Goal: Use online tool/utility: Utilize a website feature to perform a specific function

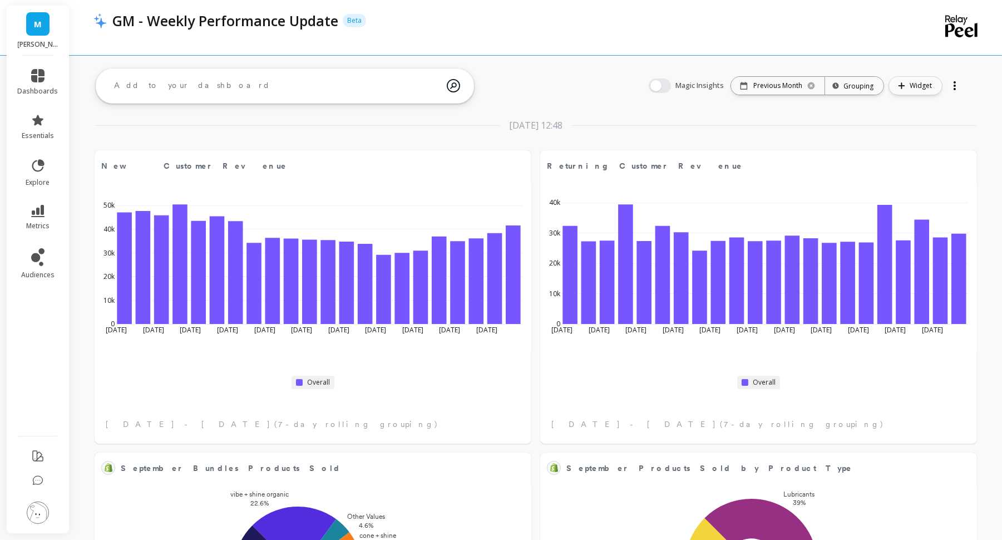
click at [918, 89] on span "Widget" at bounding box center [922, 85] width 26 height 11
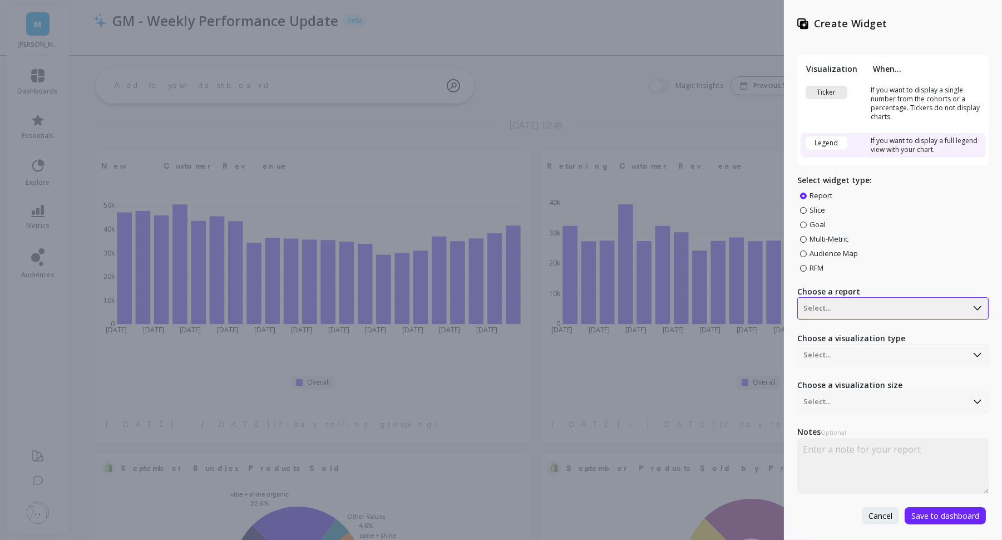
click at [823, 301] on div at bounding box center [882, 307] width 158 height 13
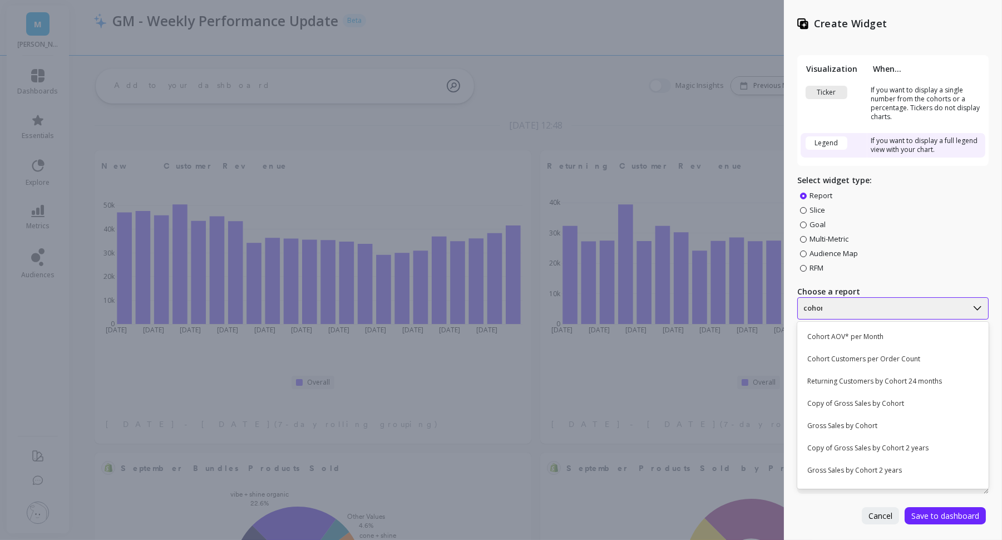
type input "cohort"
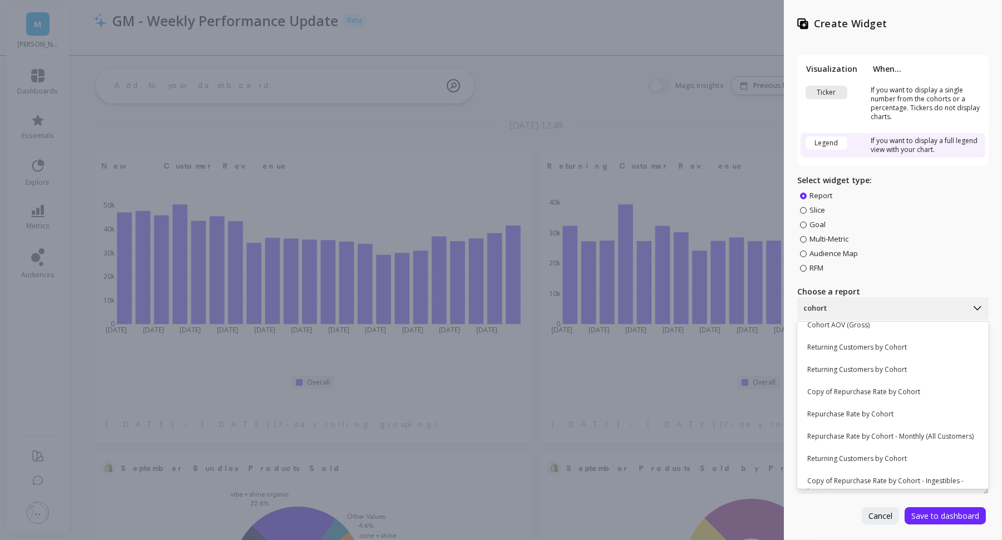
scroll to position [235, 0]
click at [839, 346] on div "Returning Customers by Cohort" at bounding box center [891, 346] width 182 height 19
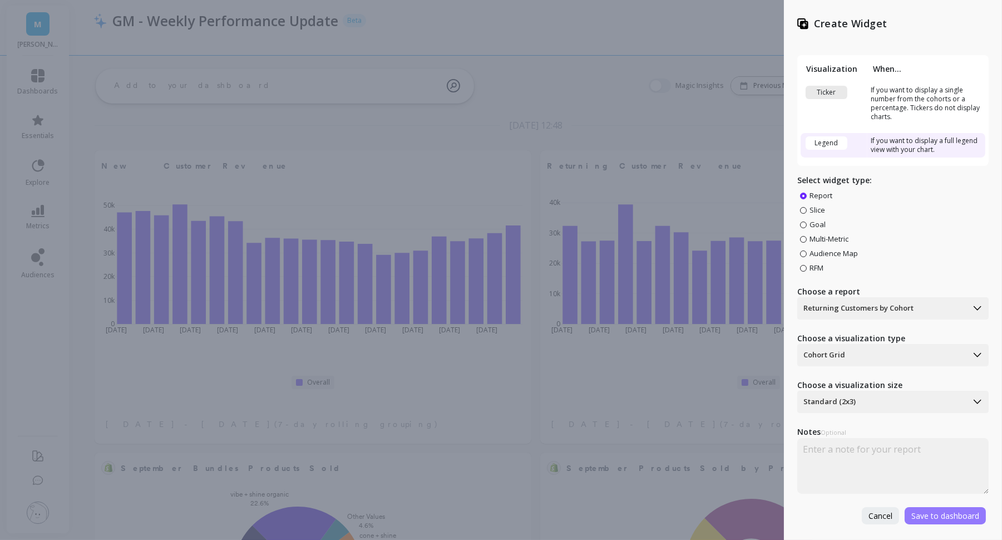
click at [945, 514] on span "Save to dashboard" at bounding box center [945, 515] width 68 height 11
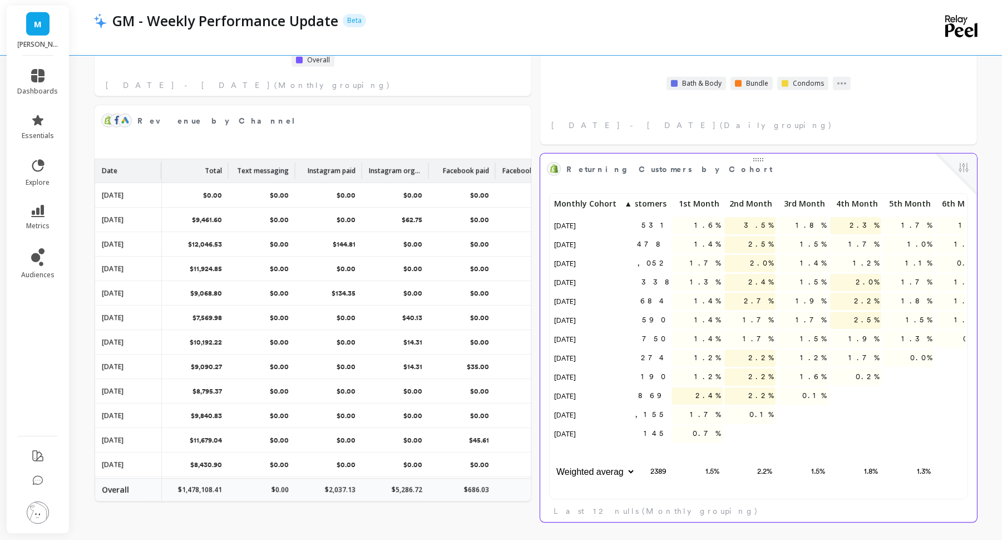
scroll to position [0, 0]
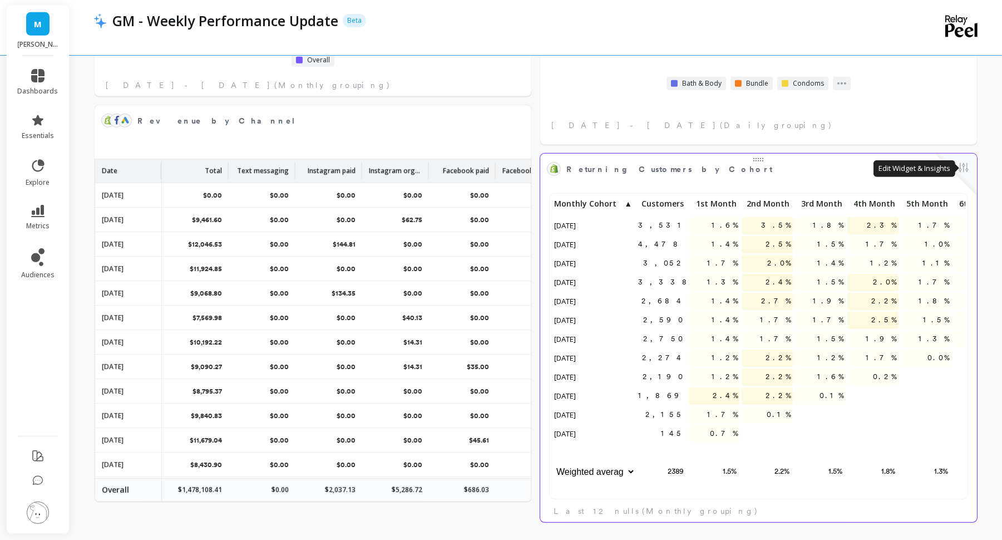
click at [963, 169] on button at bounding box center [963, 169] width 13 height 16
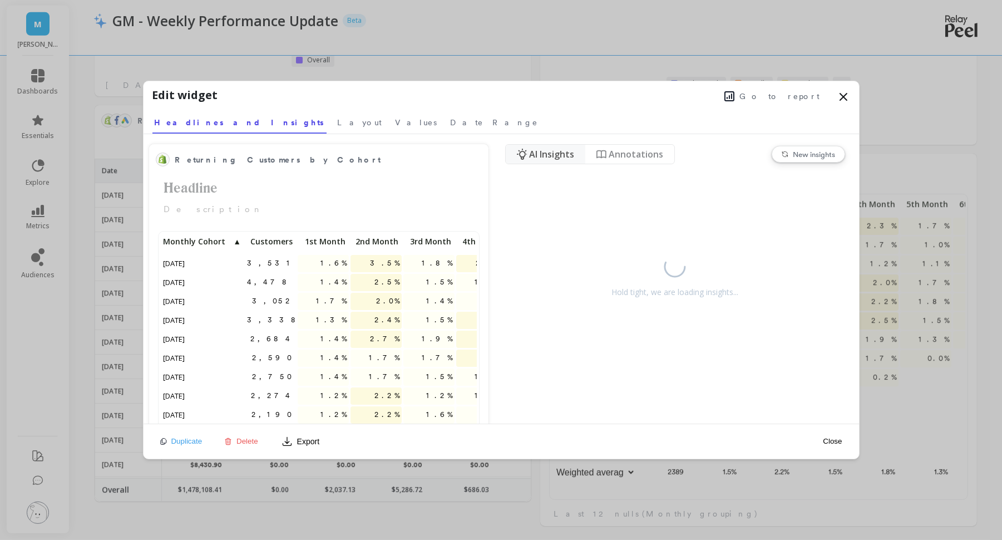
scroll to position [306, 413]
click at [338, 122] on span "Layout" at bounding box center [360, 122] width 44 height 11
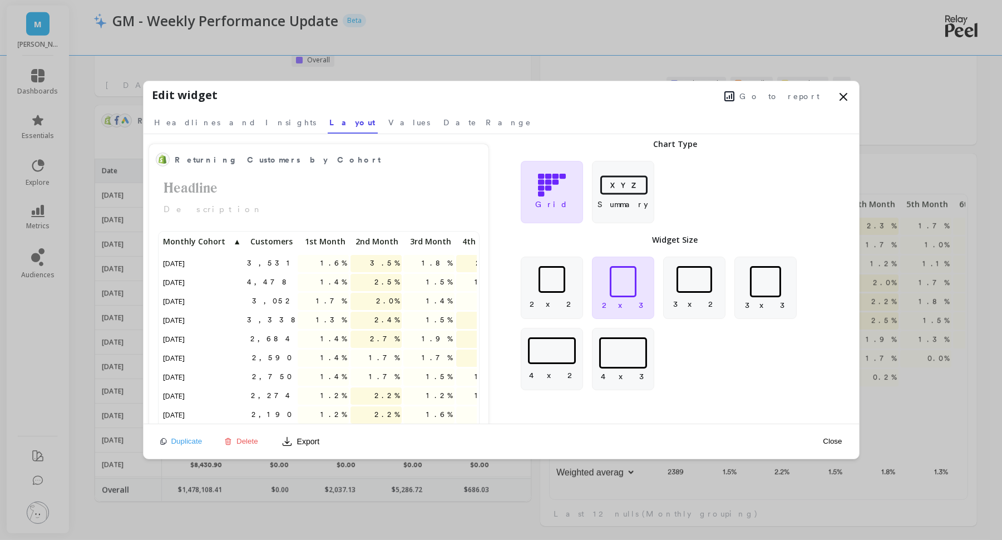
scroll to position [306, 317]
click at [389, 122] on span "Values" at bounding box center [410, 122] width 42 height 11
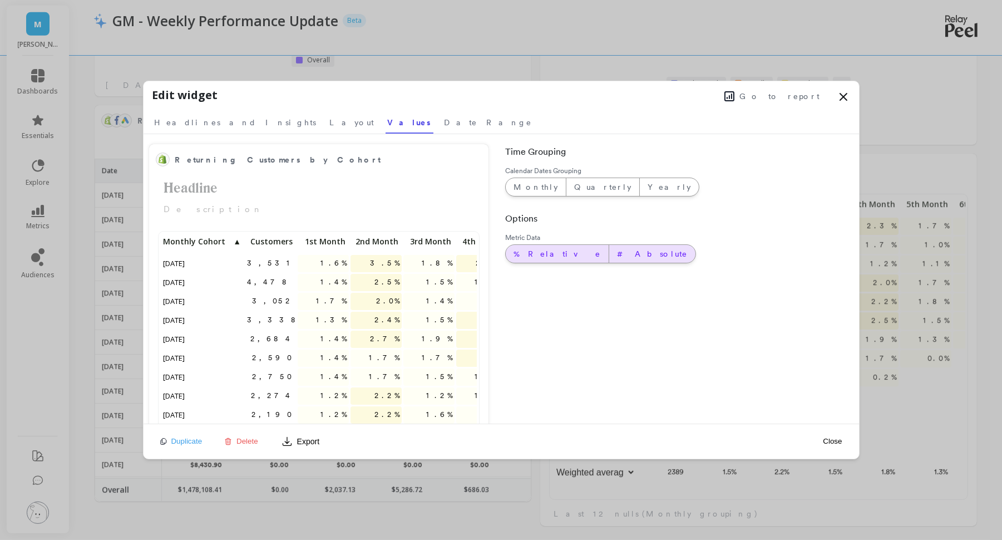
click at [617, 253] on span "# Absolute" at bounding box center [652, 253] width 71 height 11
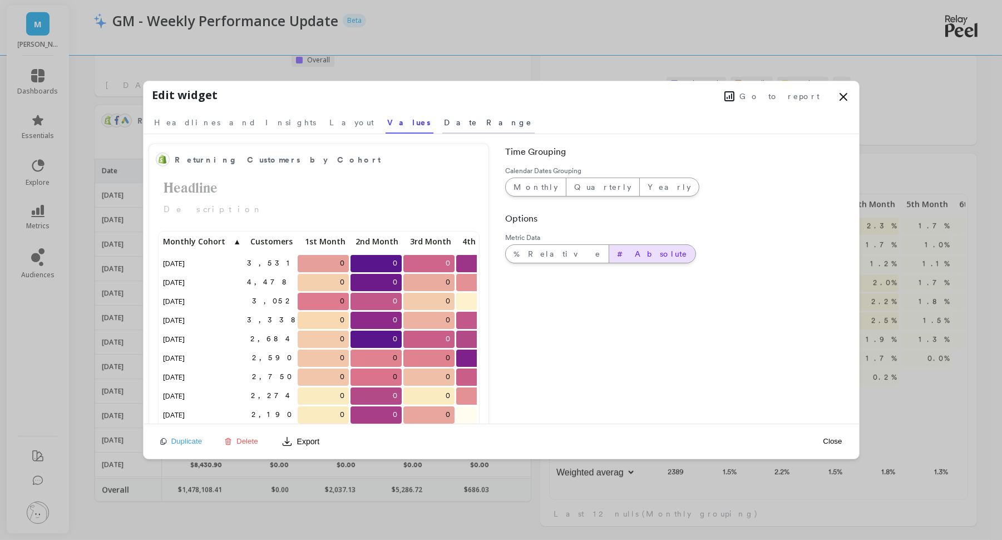
click at [444, 123] on span "Date Range" at bounding box center [488, 122] width 88 height 11
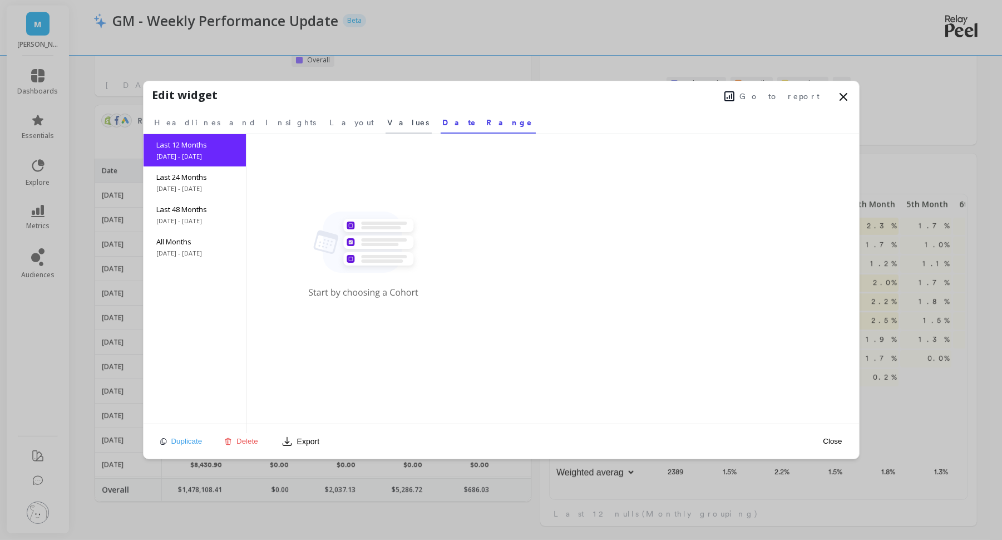
click at [388, 127] on span "Values" at bounding box center [409, 122] width 42 height 11
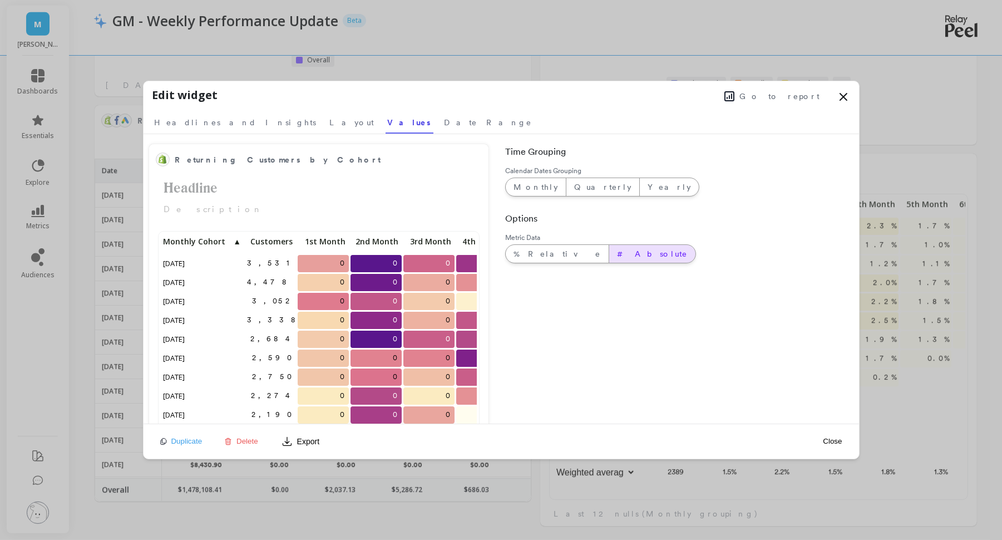
click at [837, 440] on button "Close" at bounding box center [832, 440] width 26 height 9
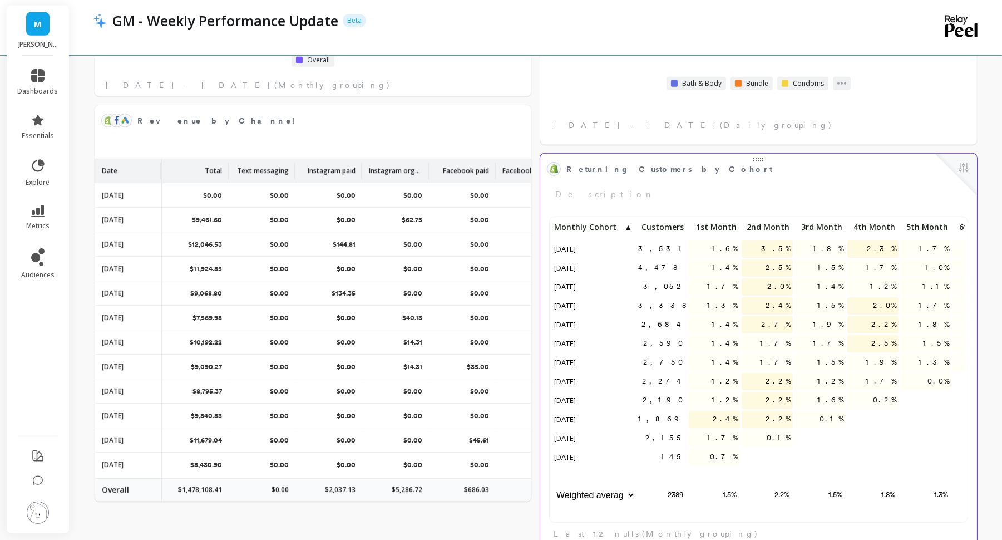
scroll to position [1176, 0]
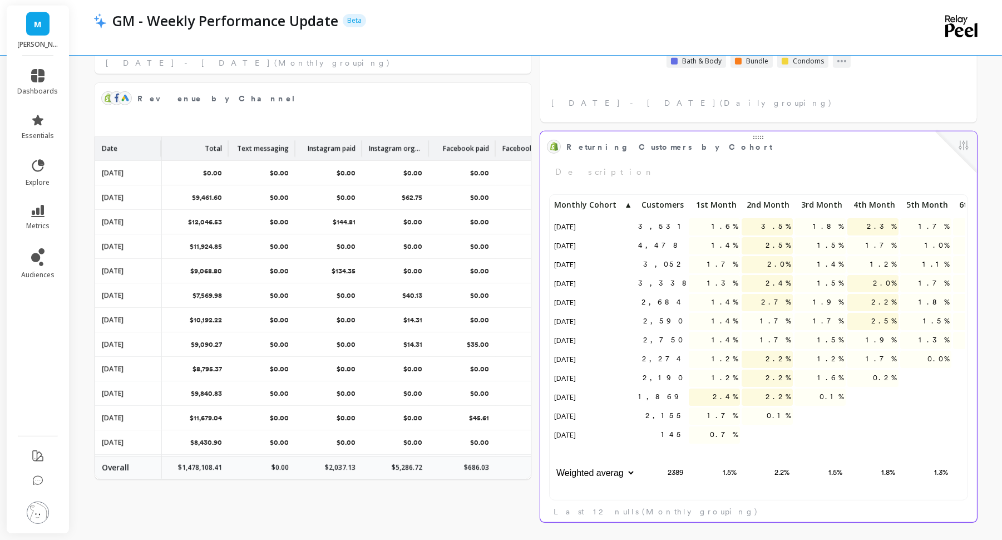
click at [603, 472] on select "Weighted average Weighted average excl. current month Sum [PERSON_NAME]" at bounding box center [593, 472] width 83 height 17
select select "sum"
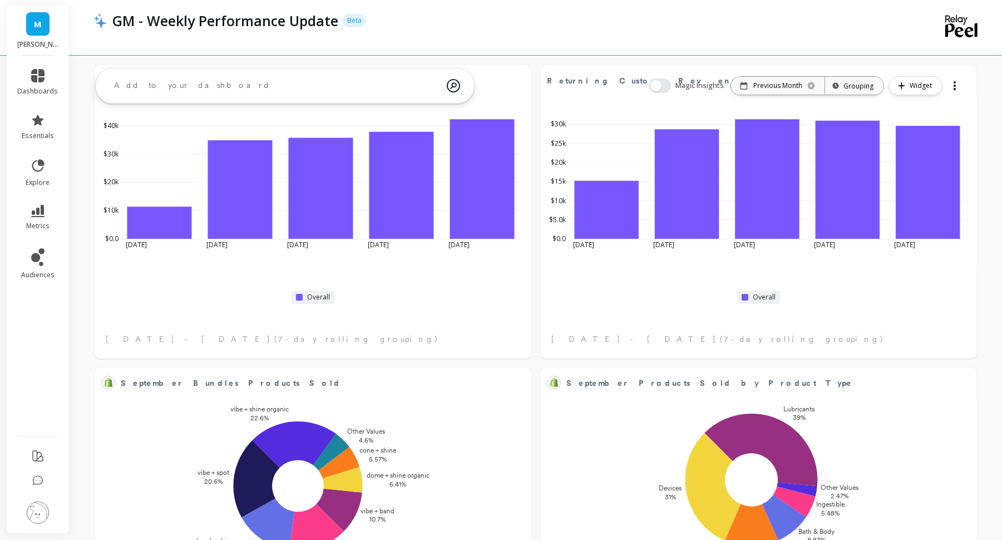
scroll to position [0, 0]
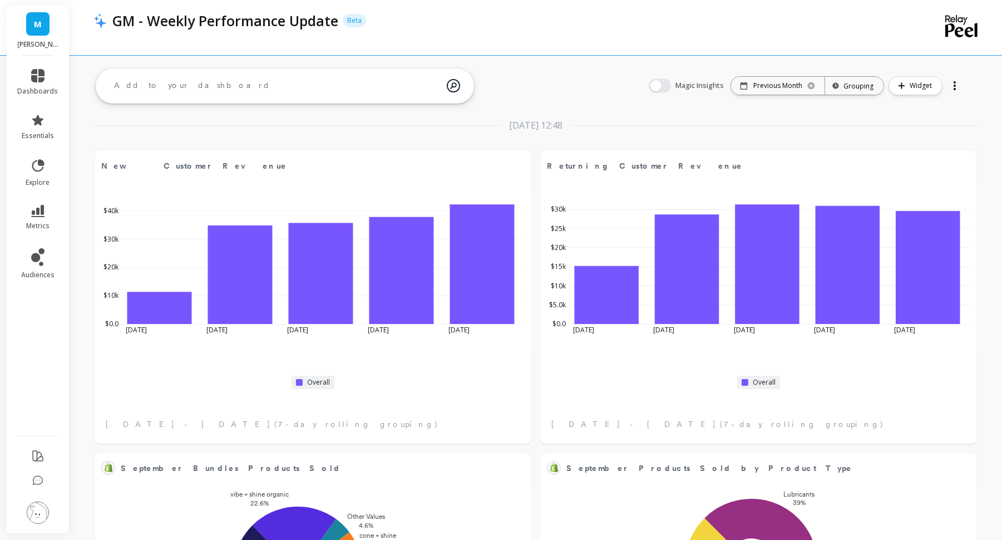
select select "sum"
click at [39, 269] on link "audiences" at bounding box center [38, 263] width 41 height 31
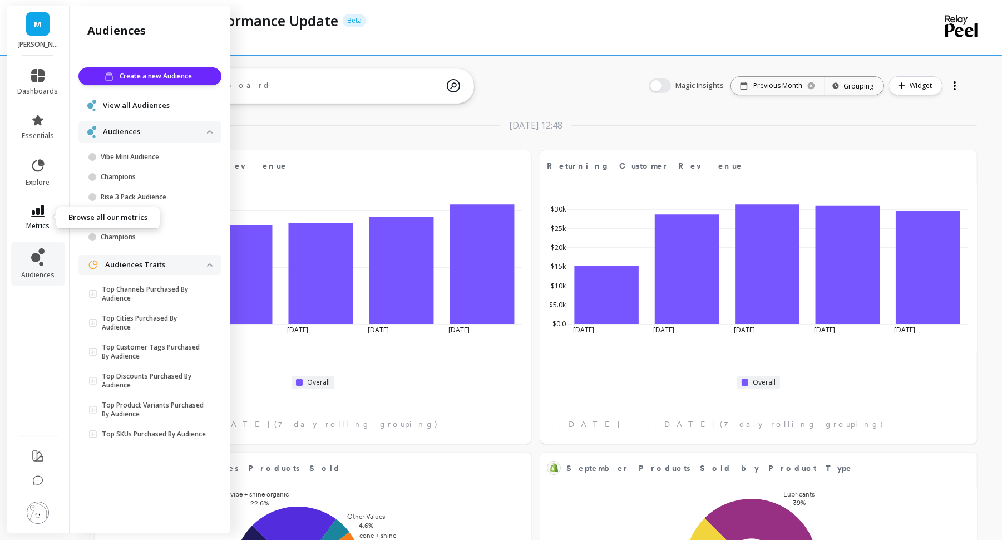
click at [37, 220] on link "metrics" at bounding box center [38, 218] width 41 height 26
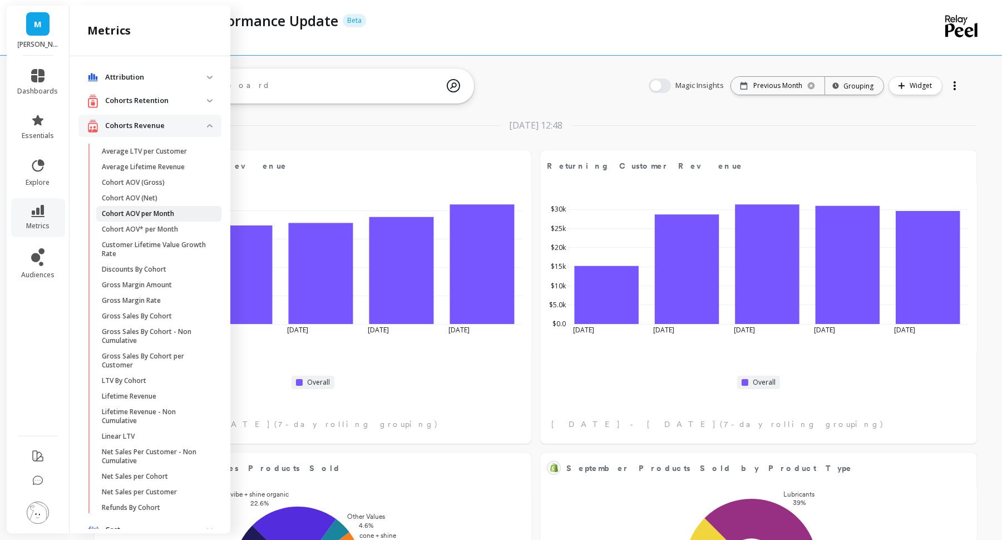
click at [140, 208] on link "Cohort AOV per Month" at bounding box center [158, 214] width 125 height 16
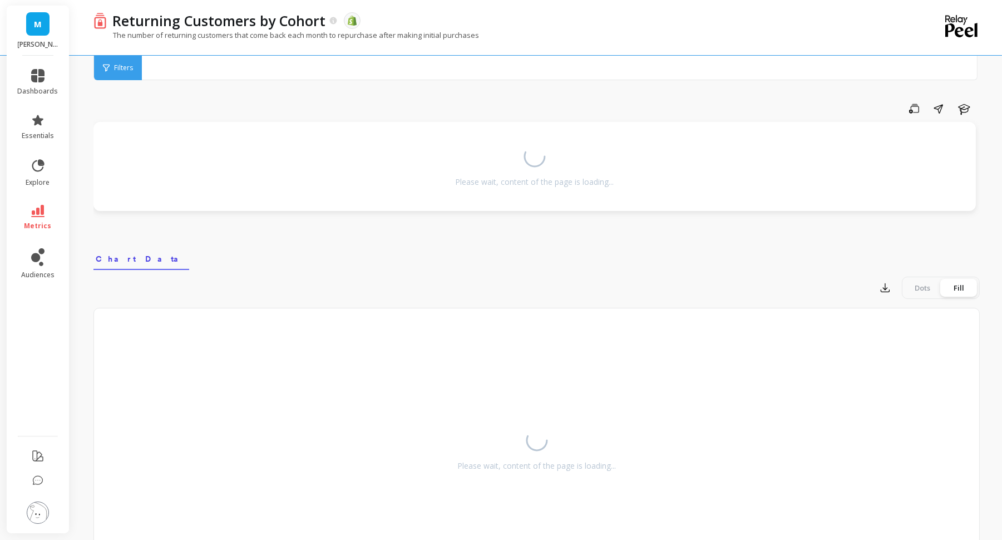
click at [337, 67] on div "Filters Filters" at bounding box center [535, 68] width 884 height 24
click at [33, 205] on icon at bounding box center [37, 211] width 13 height 12
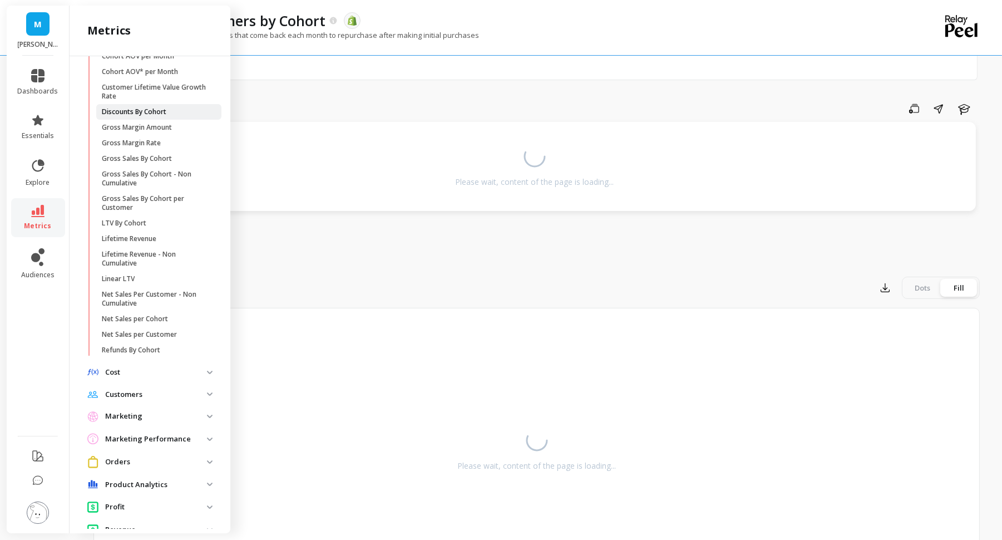
scroll to position [184, 0]
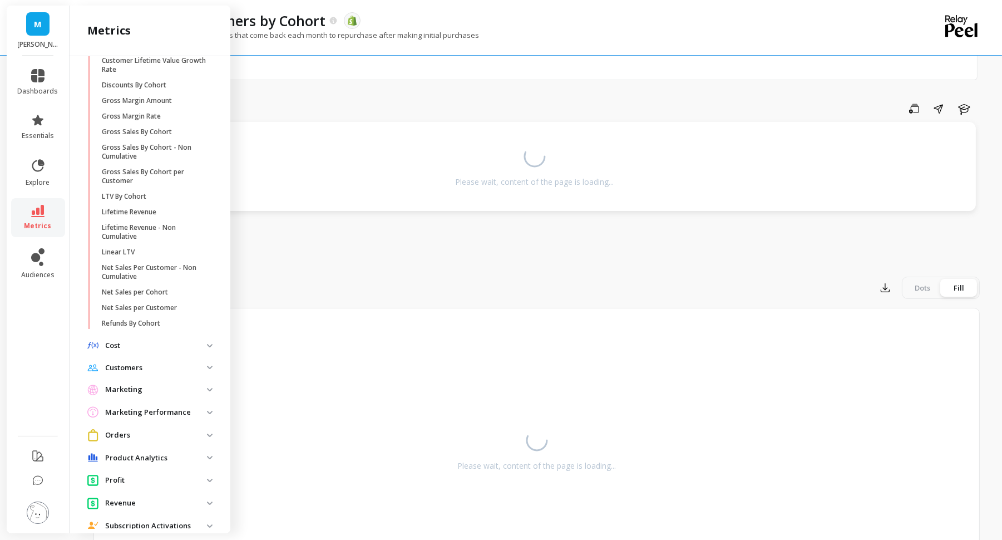
click at [147, 370] on p "Customers" at bounding box center [156, 367] width 102 height 11
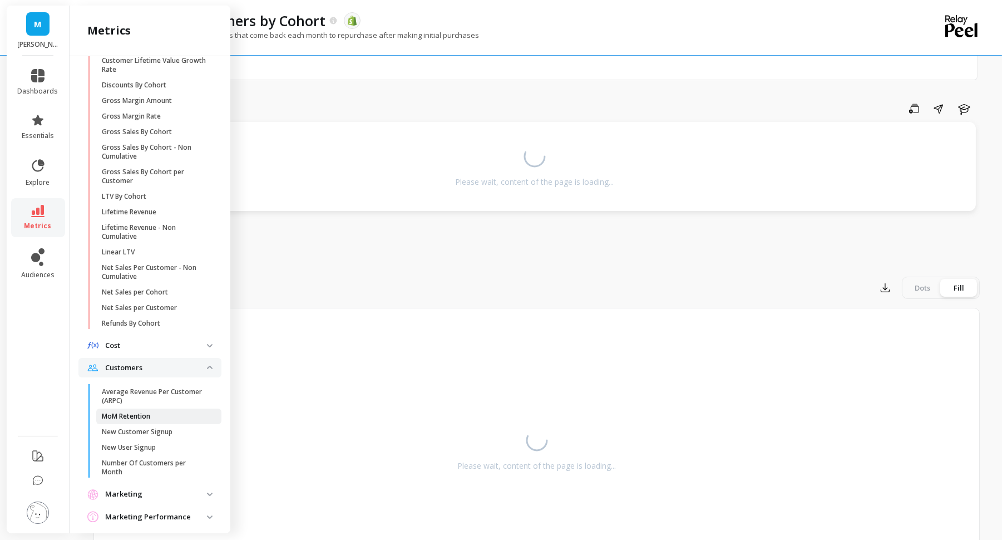
click at [140, 422] on link "MoM Retention" at bounding box center [158, 416] width 125 height 16
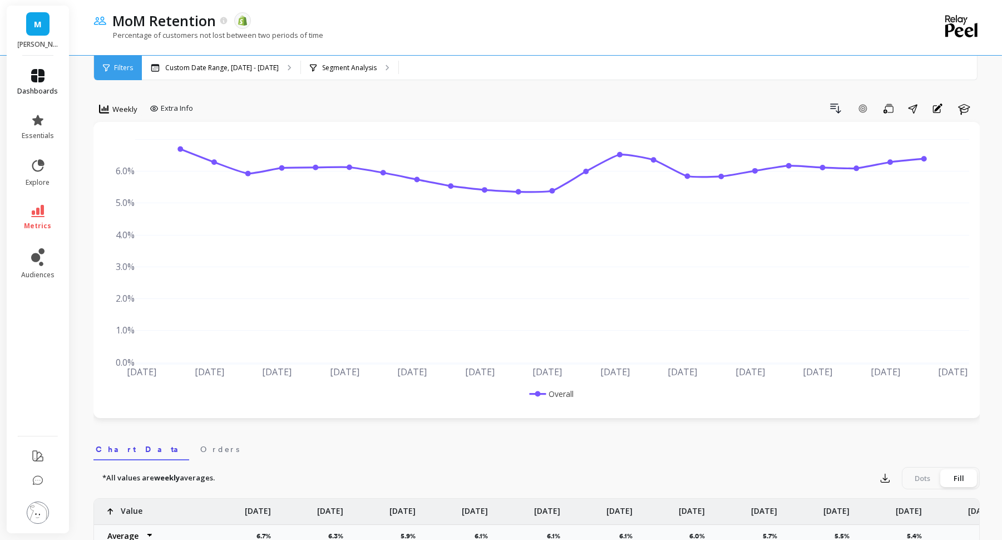
click at [25, 82] on link "dashboards" at bounding box center [38, 82] width 41 height 27
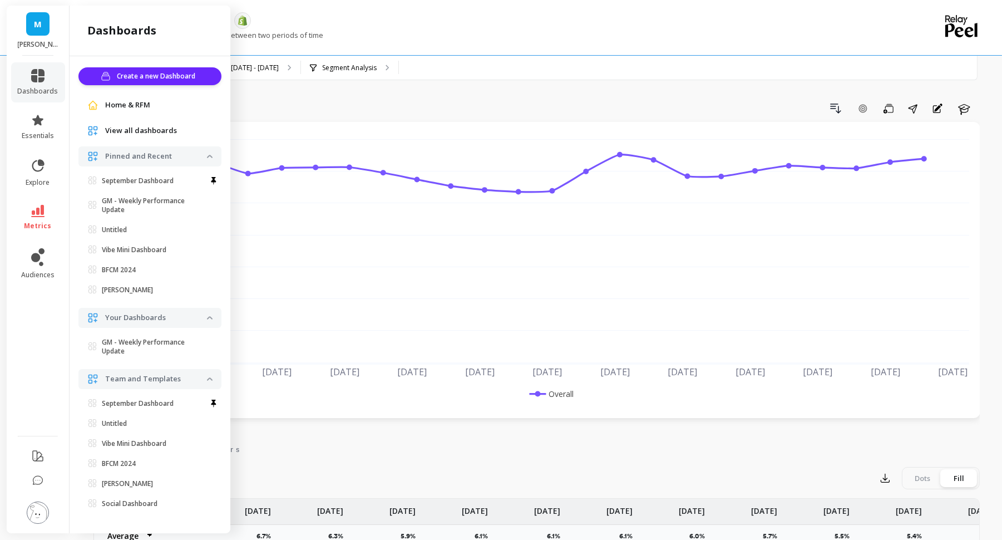
click at [30, 214] on link "metrics" at bounding box center [38, 218] width 41 height 26
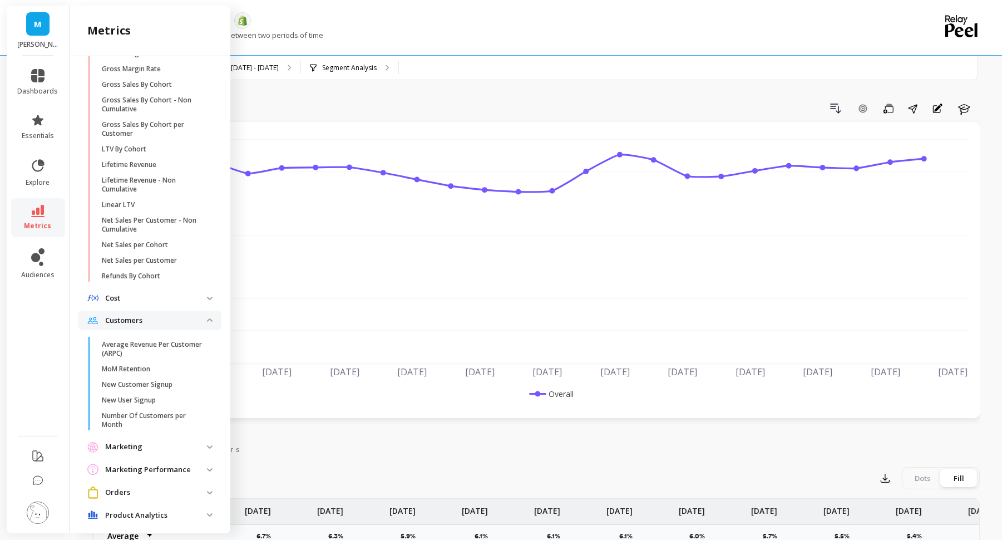
scroll to position [229, 0]
click at [176, 316] on span "Customers" at bounding box center [149, 323] width 143 height 20
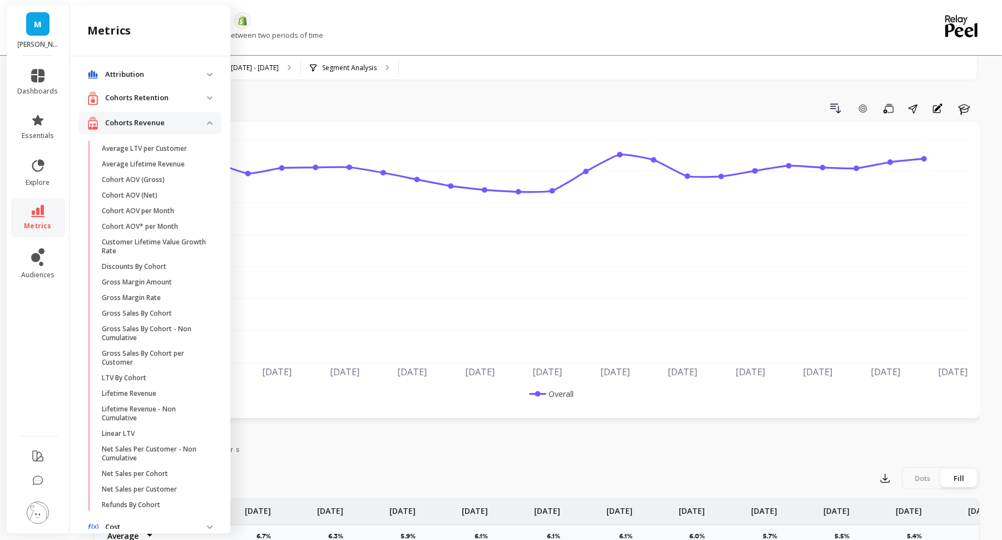
scroll to position [0, 0]
click at [202, 128] on p "Cohorts Revenue" at bounding box center [156, 125] width 102 height 11
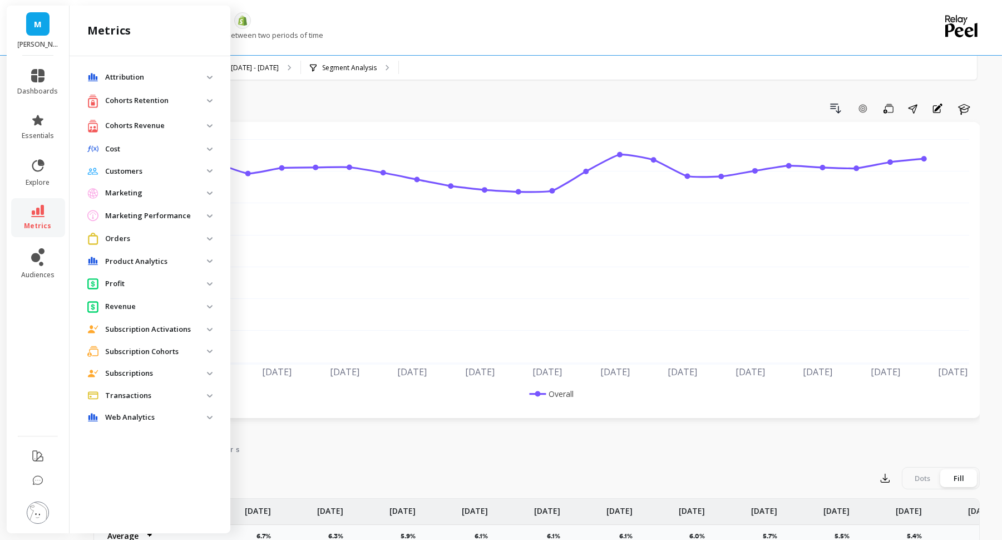
scroll to position [3, 0]
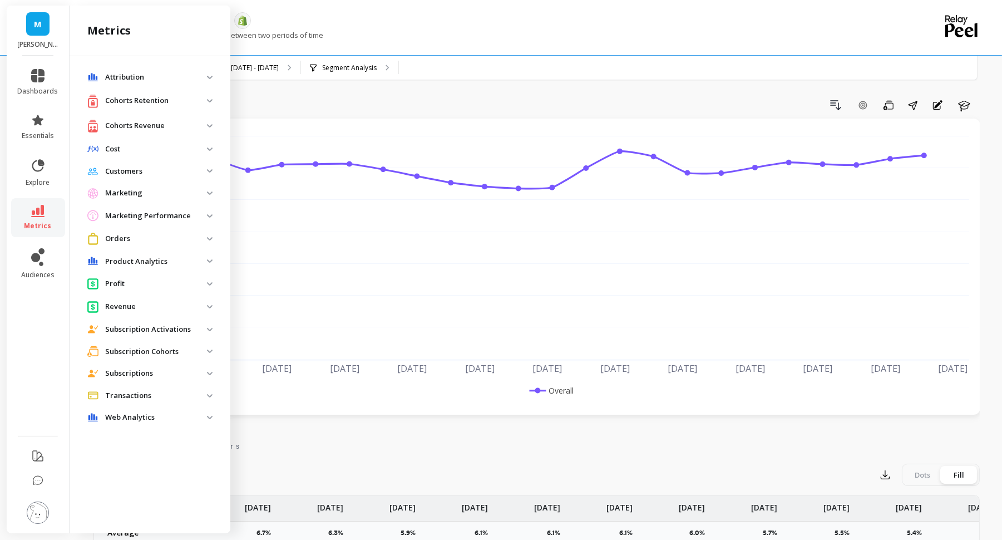
click at [153, 81] on p "Attribution" at bounding box center [156, 77] width 102 height 11
